Goal: Transaction & Acquisition: Purchase product/service

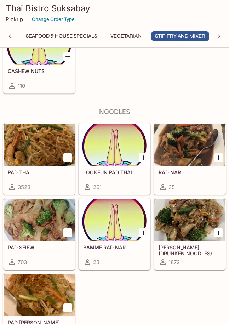
scroll to position [1962, 0]
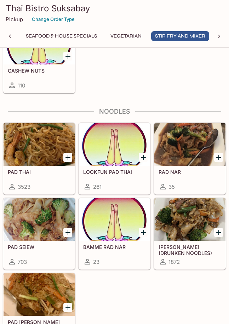
click at [191, 161] on div at bounding box center [189, 144] width 71 height 42
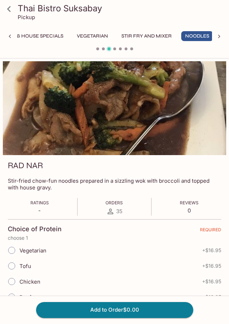
scroll to position [0, 286]
click at [11, 10] on icon at bounding box center [9, 9] width 12 height 12
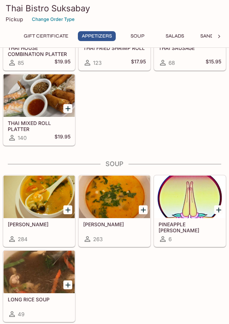
scroll to position [402, 0]
click at [116, 207] on div at bounding box center [114, 197] width 71 height 42
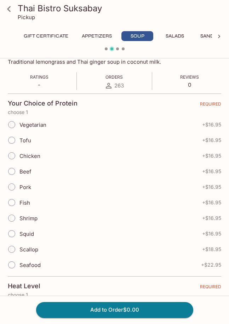
scroll to position [120, 0]
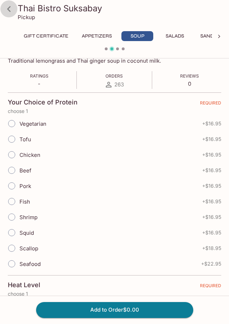
click at [13, 10] on icon at bounding box center [9, 9] width 12 height 12
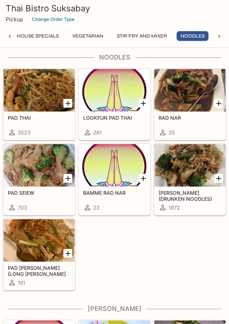
scroll to position [2017, 0]
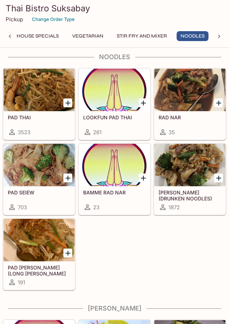
click at [194, 179] on div at bounding box center [189, 165] width 71 height 42
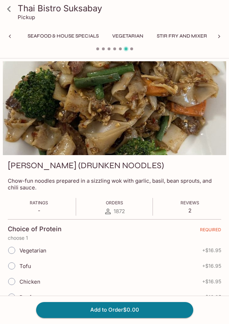
scroll to position [0, 286]
click at [10, 7] on icon at bounding box center [9, 9] width 12 height 12
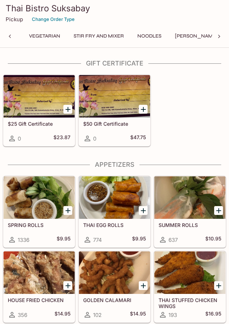
scroll to position [0, 330]
click at [149, 39] on button "Noodles" at bounding box center [148, 36] width 32 height 10
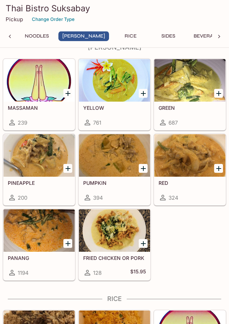
scroll to position [2278, 0]
click at [135, 96] on div at bounding box center [114, 80] width 71 height 42
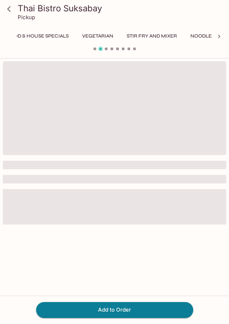
scroll to position [0, 323]
